Goal: Task Accomplishment & Management: Complete application form

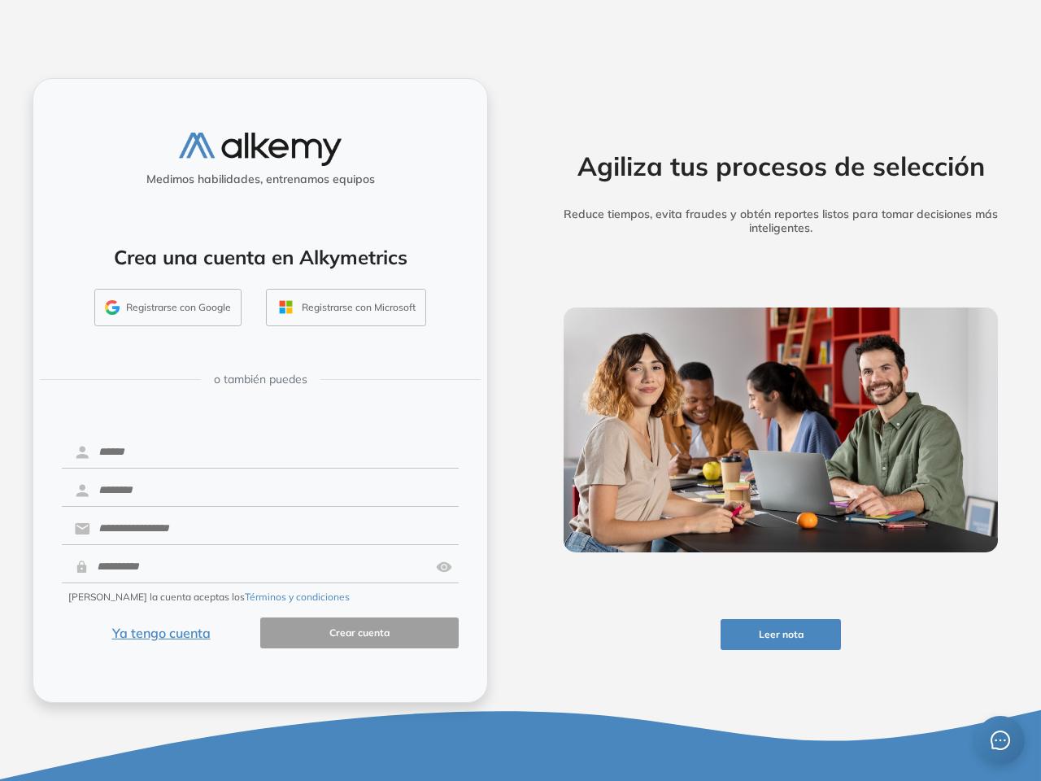
click at [521, 390] on div "Agiliza tus procesos de selección Reduce tiempos, evita fraudes y obtén reporte…" at bounding box center [781, 390] width 521 height 781
click at [781, 634] on button "Leer nota" at bounding box center [781, 635] width 121 height 32
click at [168, 307] on button "Registrarse con Google" at bounding box center [167, 307] width 147 height 37
click at [346, 307] on button "Registrarse con Microsoft" at bounding box center [346, 307] width 160 height 37
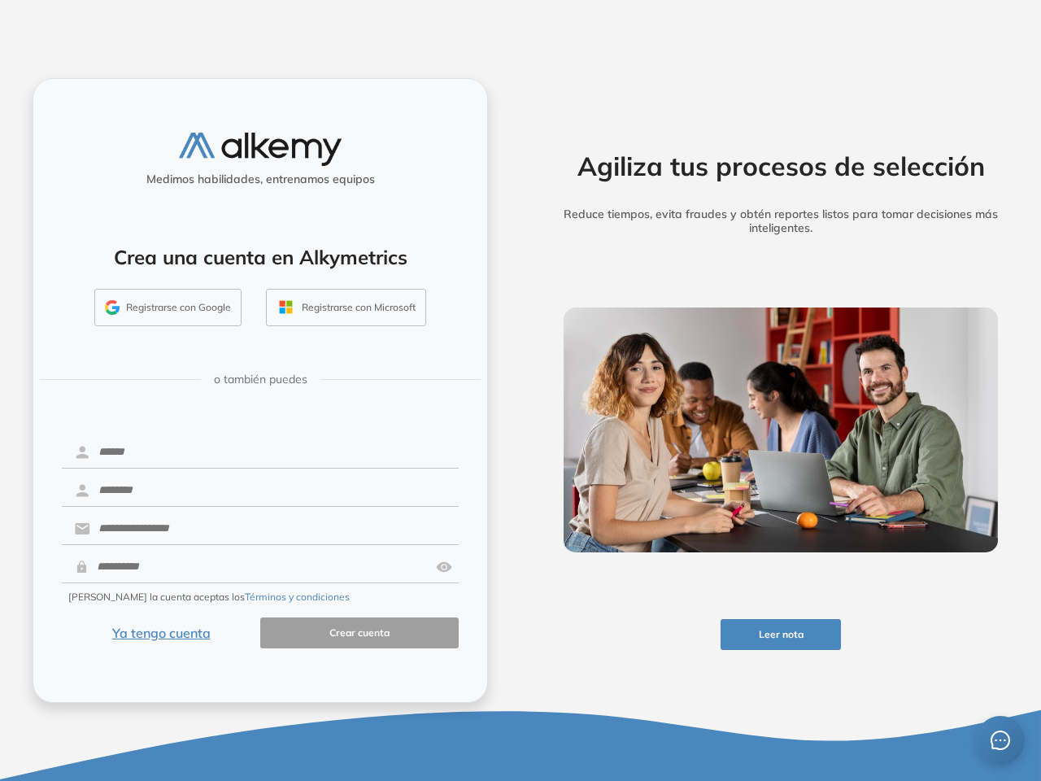
click at [444, 567] on img at bounding box center [444, 567] width 16 height 31
click at [259, 597] on button "Términos y condiciones" at bounding box center [297, 597] width 105 height 15
click at [1001, 740] on icon "message" at bounding box center [1001, 740] width 20 height 20
